Goal: Transaction & Acquisition: Purchase product/service

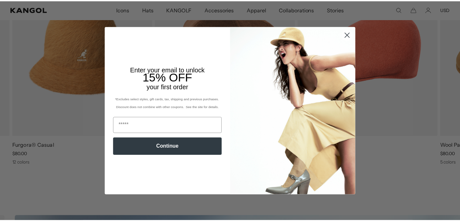
scroll to position [0, 165]
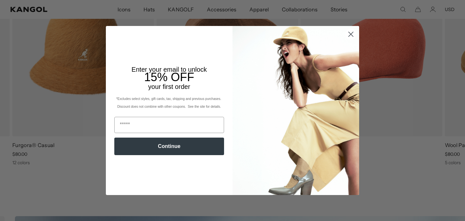
click at [348, 33] on circle "Close dialog" at bounding box center [351, 34] width 11 height 11
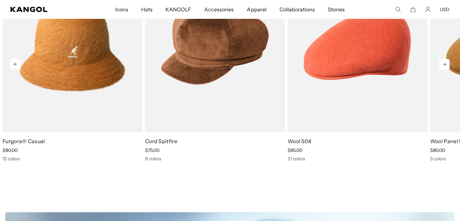
scroll to position [0, 0]
click at [440, 70] on icon at bounding box center [445, 64] width 10 height 10
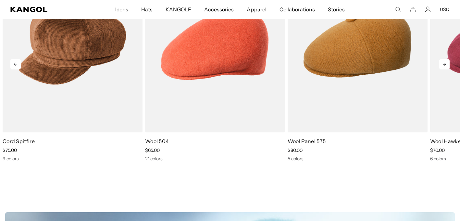
click at [440, 70] on icon at bounding box center [445, 64] width 10 height 10
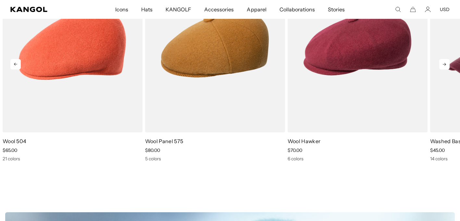
scroll to position [0, 165]
click at [440, 70] on icon at bounding box center [445, 64] width 10 height 10
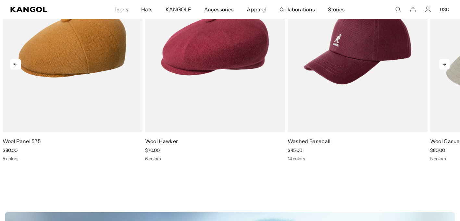
click at [440, 70] on icon at bounding box center [445, 64] width 10 height 10
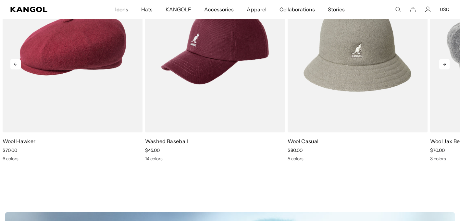
click at [440, 70] on icon at bounding box center [445, 64] width 10 height 10
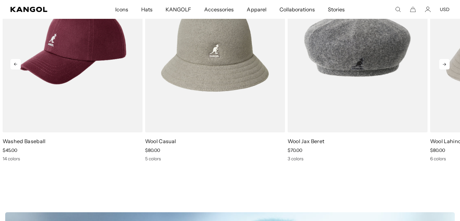
scroll to position [0, 0]
click at [440, 70] on icon at bounding box center [445, 64] width 10 height 10
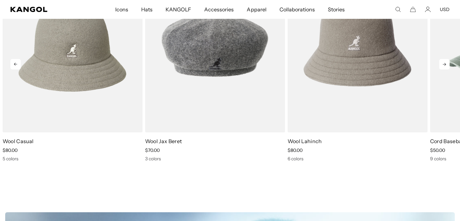
scroll to position [0, 165]
click at [440, 70] on icon at bounding box center [445, 64] width 10 height 10
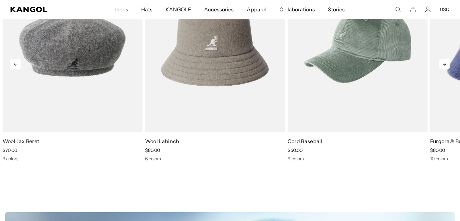
click at [440, 70] on icon at bounding box center [445, 64] width 10 height 10
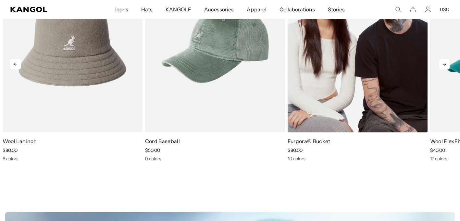
drag, startPoint x: 436, startPoint y: 92, endPoint x: 399, endPoint y: 61, distance: 48.0
click at [0, 0] on link "11 of 13" at bounding box center [0, 0] width 0 height 0
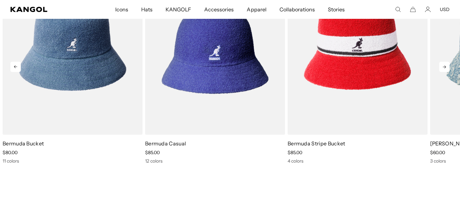
click at [440, 72] on icon at bounding box center [445, 67] width 10 height 10
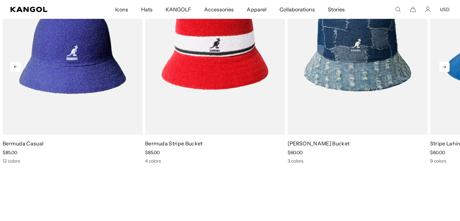
click at [440, 72] on icon at bounding box center [445, 67] width 10 height 10
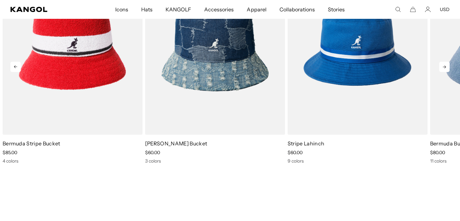
click at [440, 72] on icon at bounding box center [445, 67] width 10 height 10
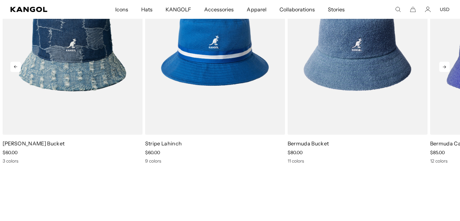
scroll to position [0, 165]
click at [440, 72] on icon at bounding box center [445, 67] width 10 height 10
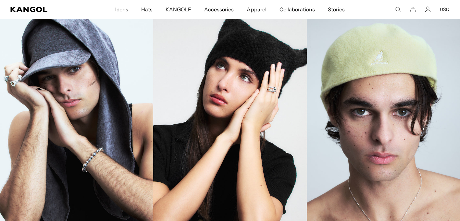
scroll to position [718, 0]
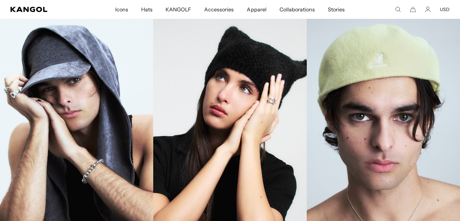
click at [388, 93] on link "Flat Caps" at bounding box center [383, 133] width 153 height 230
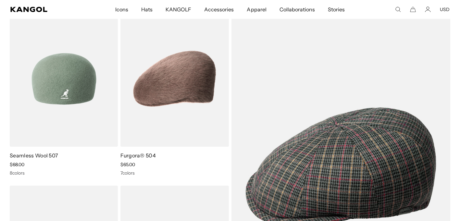
scroll to position [0, 165]
click at [57, 138] on img at bounding box center [64, 79] width 108 height 136
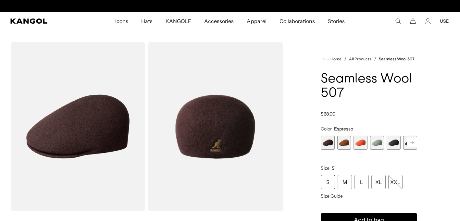
click at [328, 150] on span "1 of 9" at bounding box center [328, 143] width 14 height 14
click at [390, 150] on span "5 of 9" at bounding box center [394, 143] width 14 height 14
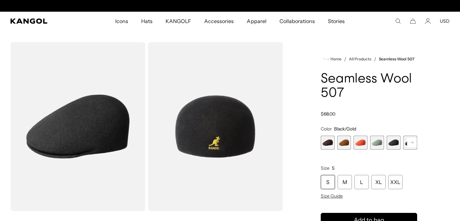
scroll to position [0, 165]
click at [322, 150] on span "1 of 9" at bounding box center [328, 143] width 14 height 14
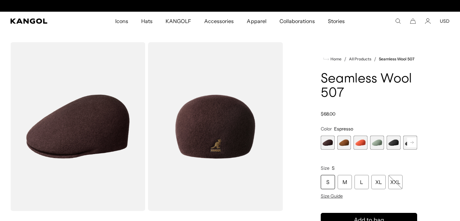
scroll to position [0, 165]
click at [411, 144] on icon at bounding box center [412, 142] width 3 height 3
click at [391, 150] on span "6 of 9" at bounding box center [395, 143] width 14 height 14
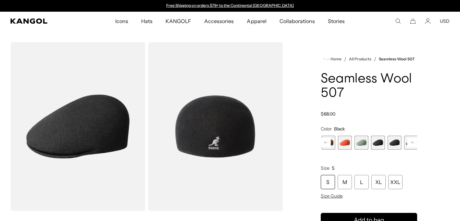
click at [407, 148] on rect at bounding box center [412, 143] width 10 height 10
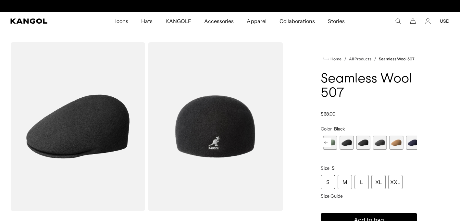
scroll to position [0, 165]
click at [406, 150] on span "9 of 9" at bounding box center [413, 143] width 14 height 14
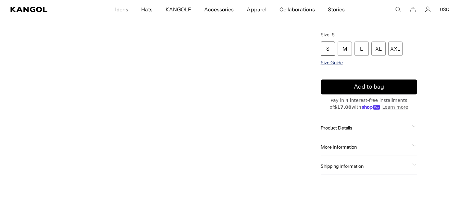
click at [329, 66] on span "Size Guide" at bounding box center [332, 63] width 22 height 6
